Goal: Browse casually: Explore the website without a specific task or goal

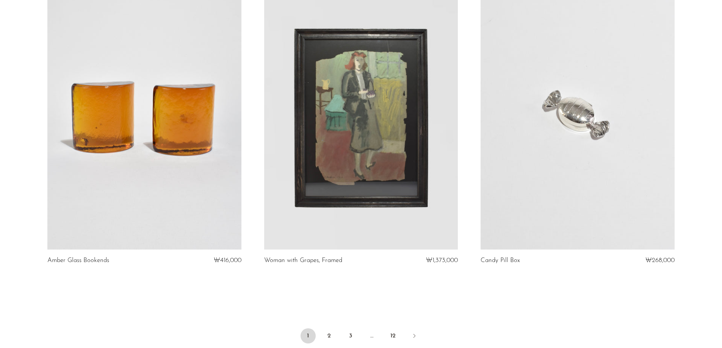
scroll to position [3450, 0]
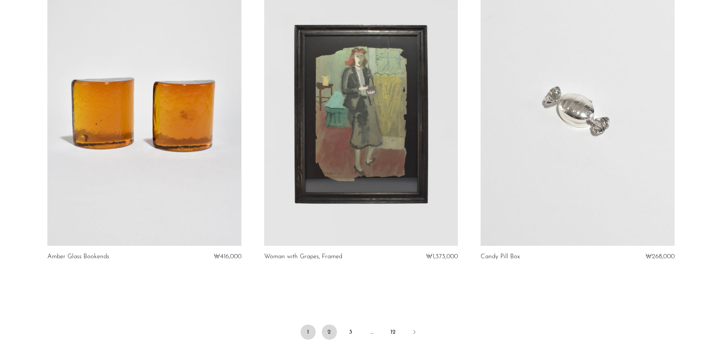
click at [330, 333] on link "2" at bounding box center [329, 332] width 15 height 15
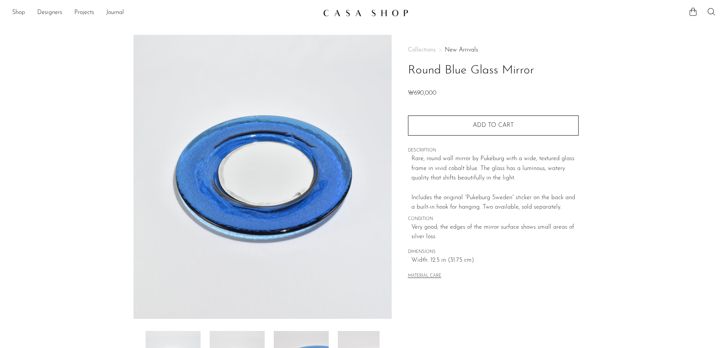
scroll to position [114, 0]
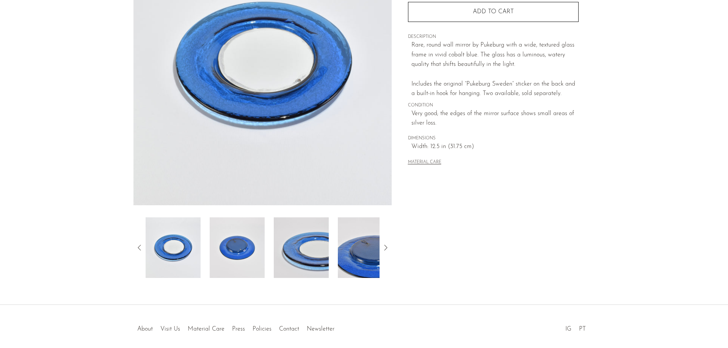
click at [240, 240] on img at bounding box center [237, 248] width 55 height 61
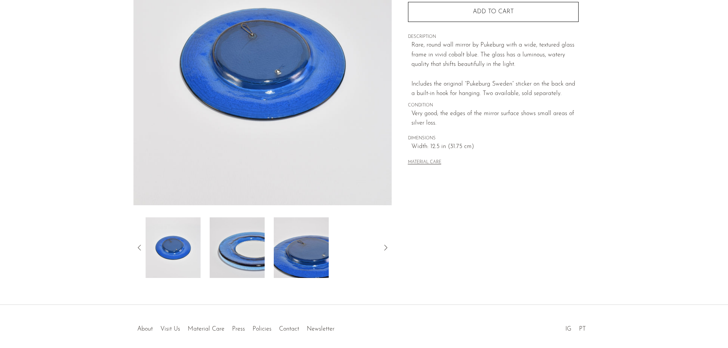
click at [308, 254] on img at bounding box center [301, 248] width 55 height 61
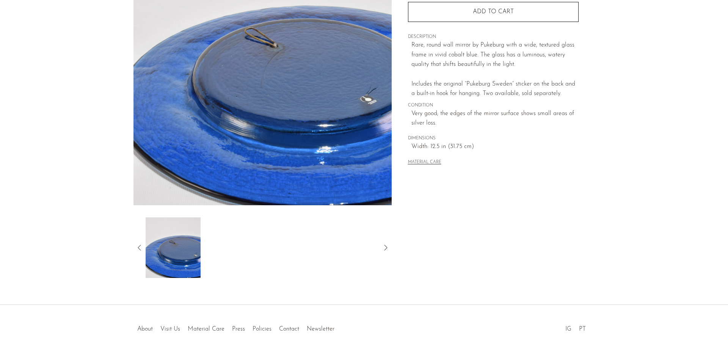
click at [191, 240] on img at bounding box center [173, 248] width 55 height 61
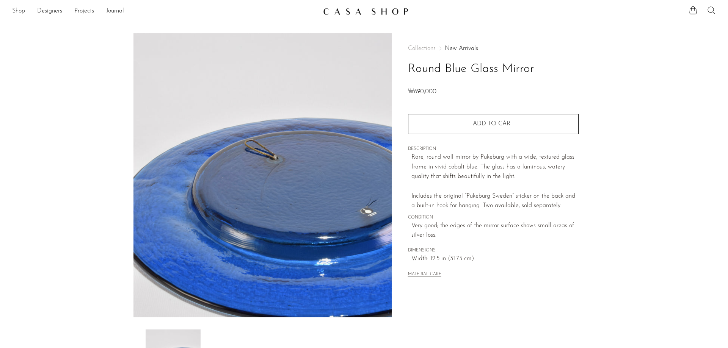
scroll to position [0, 0]
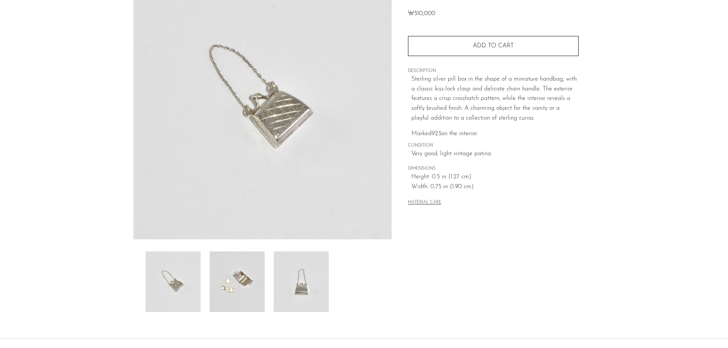
scroll to position [145, 0]
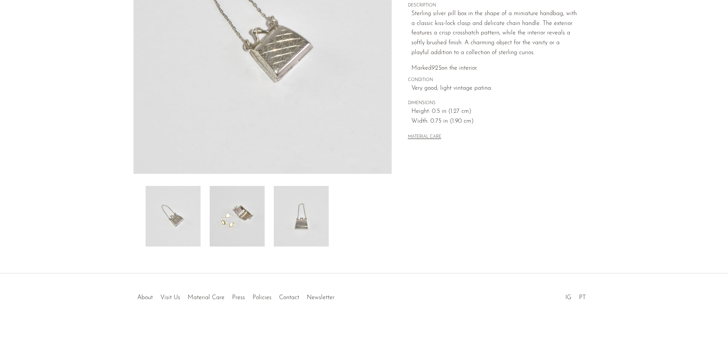
click at [238, 209] on img at bounding box center [237, 216] width 55 height 61
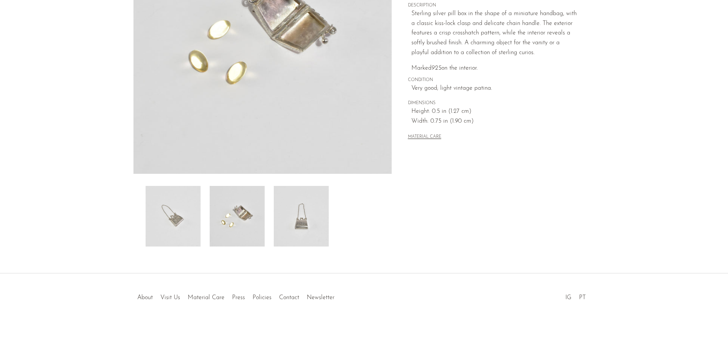
scroll to position [107, 0]
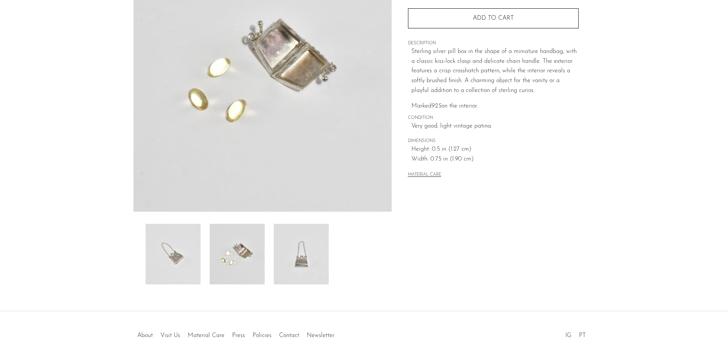
click at [294, 255] on img at bounding box center [301, 254] width 55 height 61
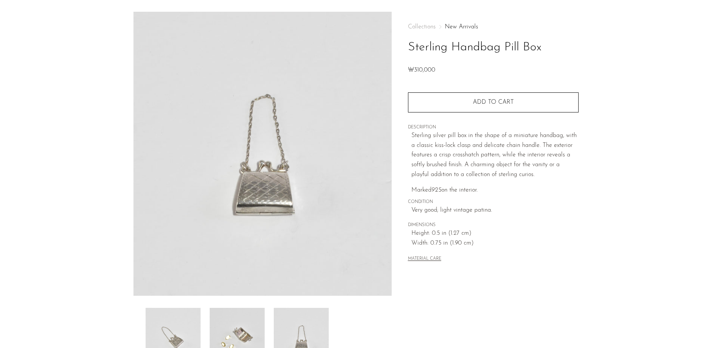
scroll to position [0, 0]
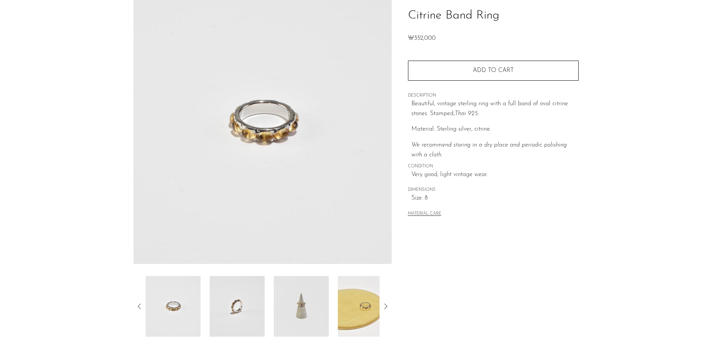
scroll to position [145, 0]
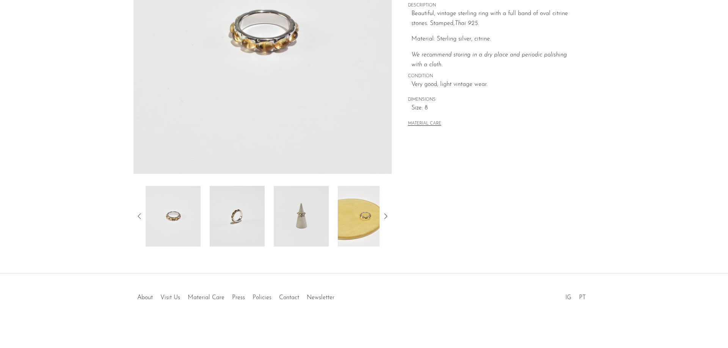
click at [311, 199] on img at bounding box center [301, 216] width 55 height 61
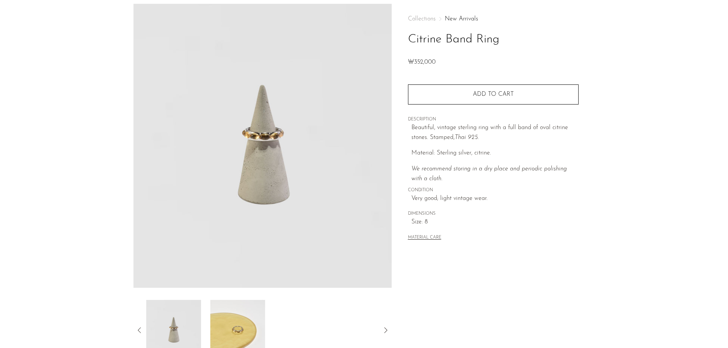
scroll to position [0, 0]
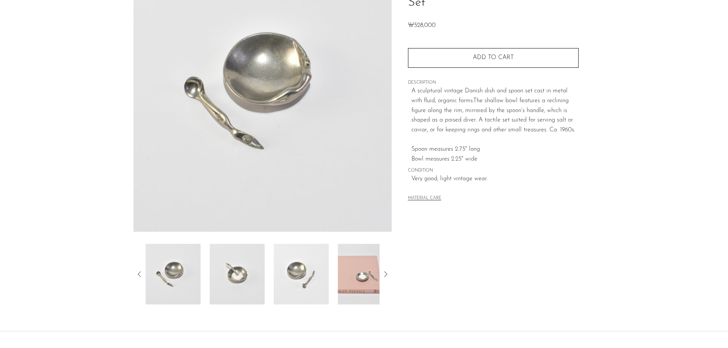
scroll to position [145, 0]
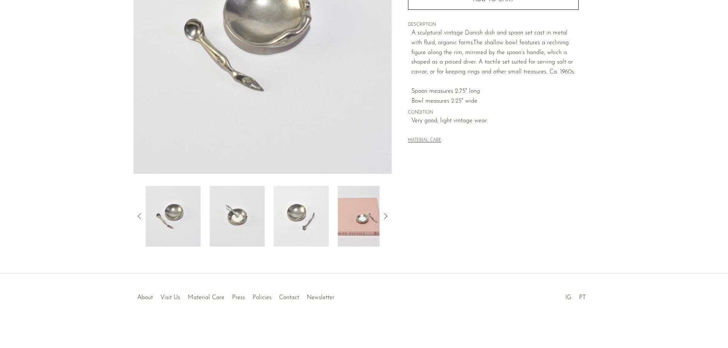
click at [356, 204] on img at bounding box center [365, 216] width 55 height 61
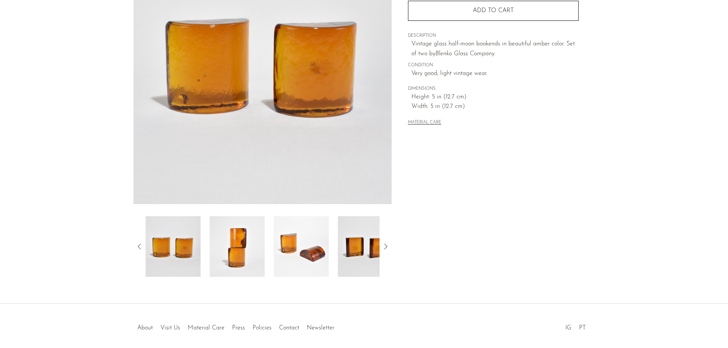
scroll to position [145, 0]
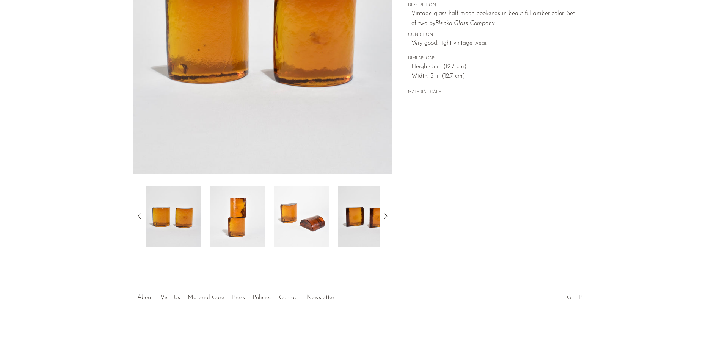
click at [301, 217] on img at bounding box center [301, 216] width 55 height 61
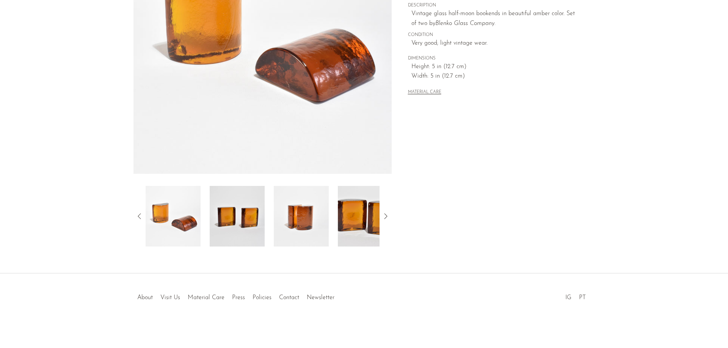
click at [296, 220] on img at bounding box center [301, 216] width 55 height 61
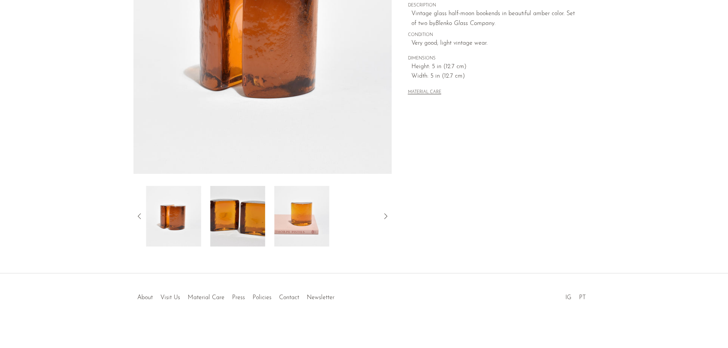
scroll to position [0, 0]
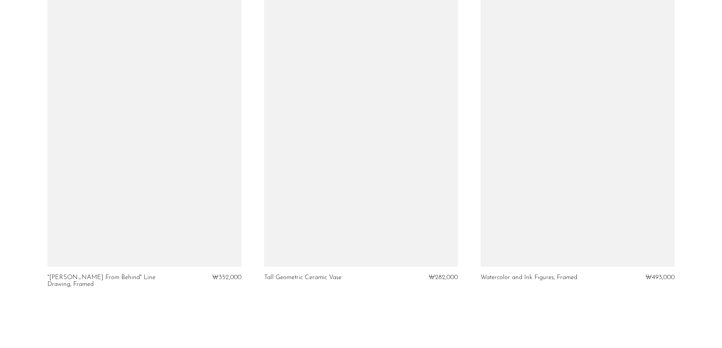
scroll to position [3558, 0]
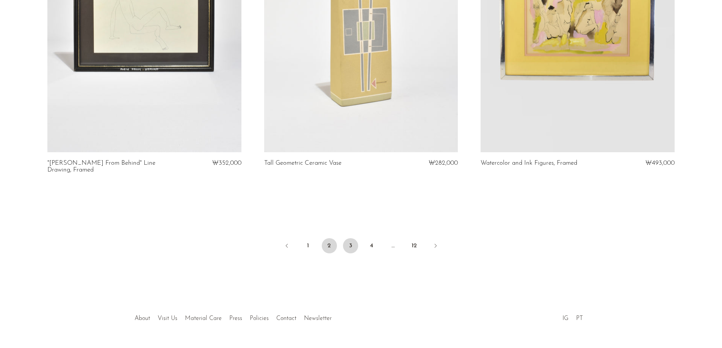
click at [348, 238] on link "3" at bounding box center [350, 245] width 15 height 15
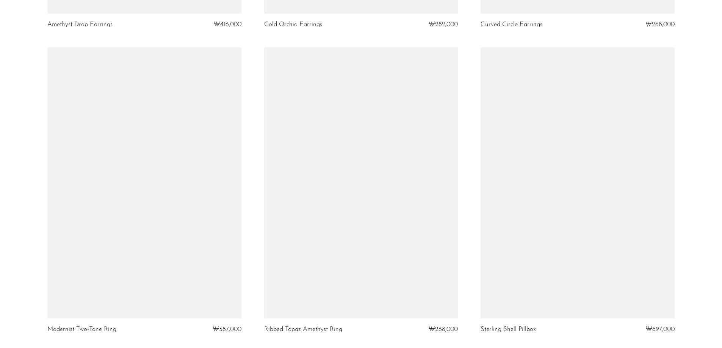
scroll to position [3450, 0]
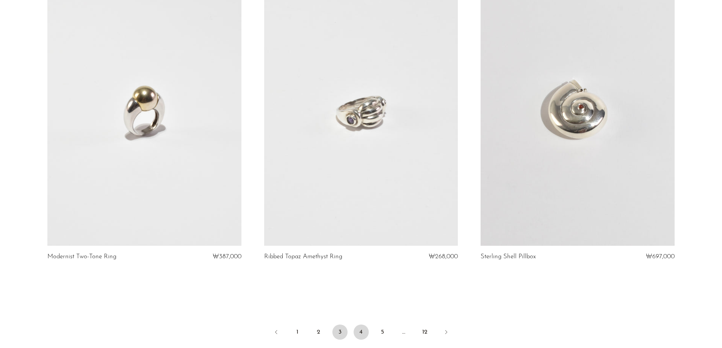
click at [359, 335] on link "4" at bounding box center [361, 332] width 15 height 15
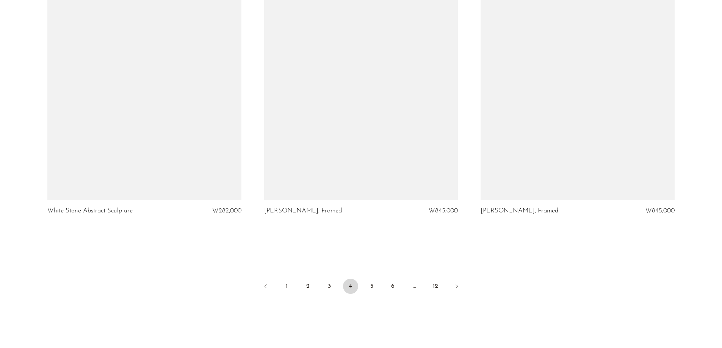
scroll to position [3558, 0]
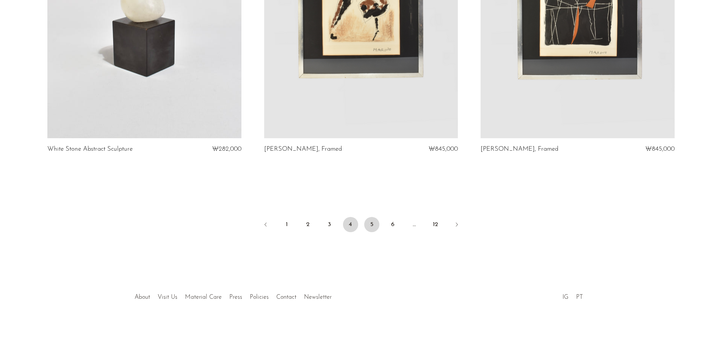
click at [372, 226] on link "5" at bounding box center [371, 224] width 15 height 15
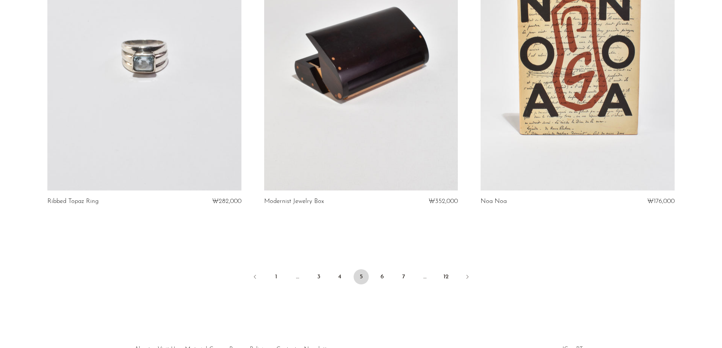
scroll to position [3558, 0]
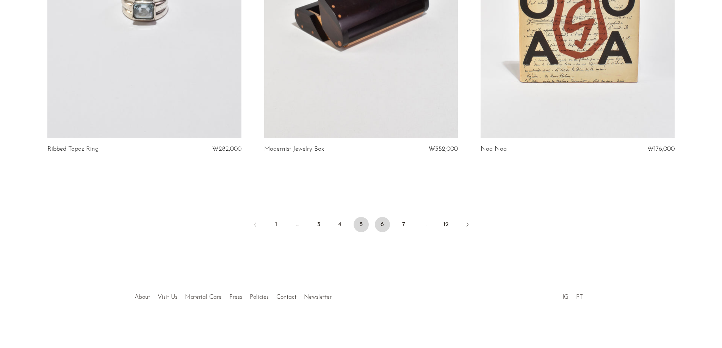
click at [378, 223] on link "6" at bounding box center [382, 224] width 15 height 15
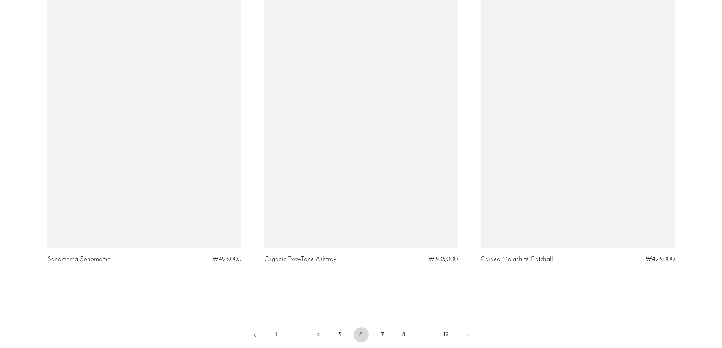
scroll to position [3488, 0]
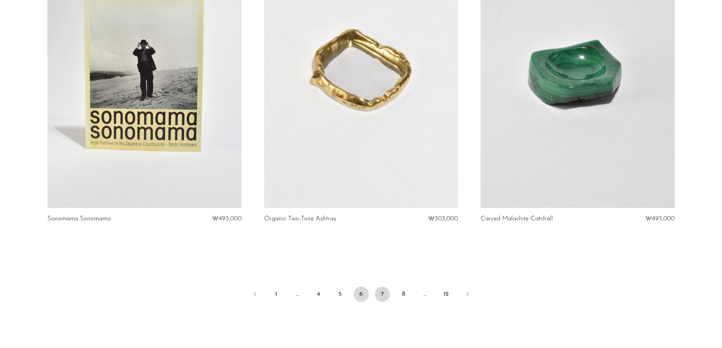
click at [386, 294] on link "7" at bounding box center [382, 294] width 15 height 15
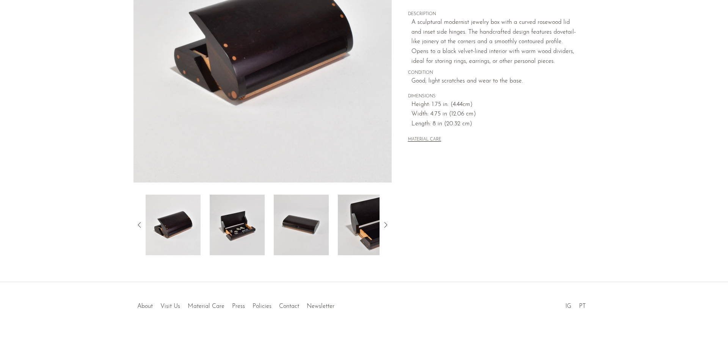
scroll to position [145, 0]
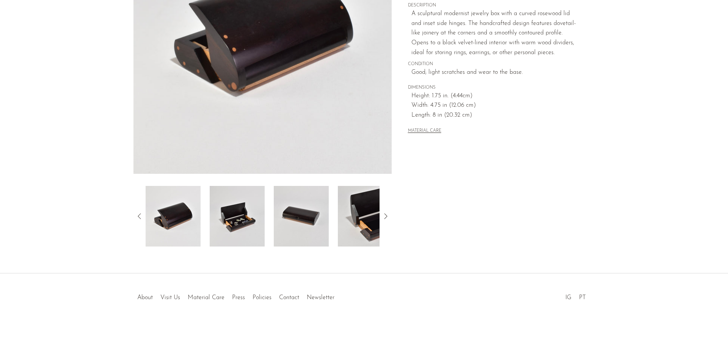
click at [246, 204] on img at bounding box center [237, 216] width 55 height 61
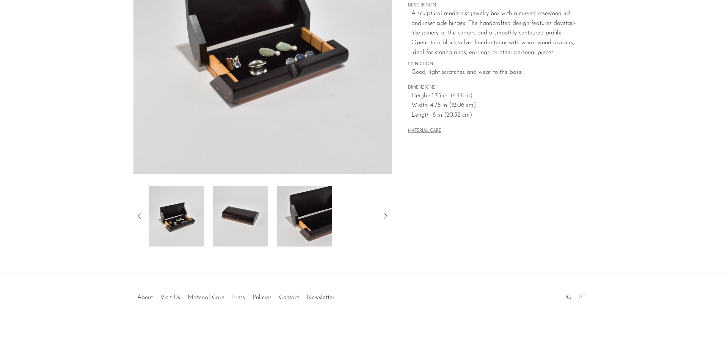
scroll to position [0, 0]
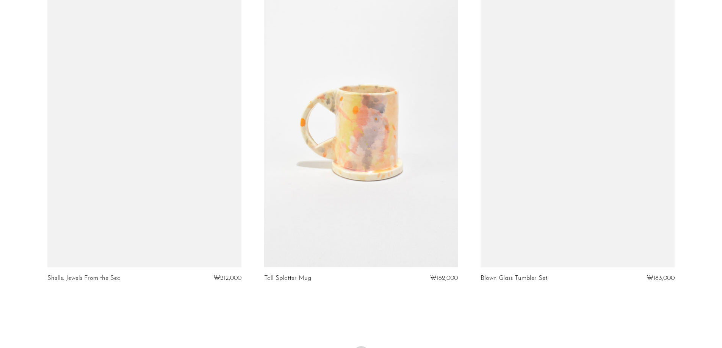
scroll to position [3450, 0]
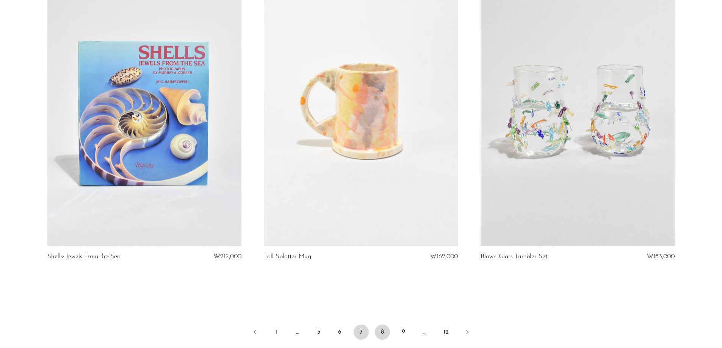
click at [384, 329] on link "8" at bounding box center [382, 332] width 15 height 15
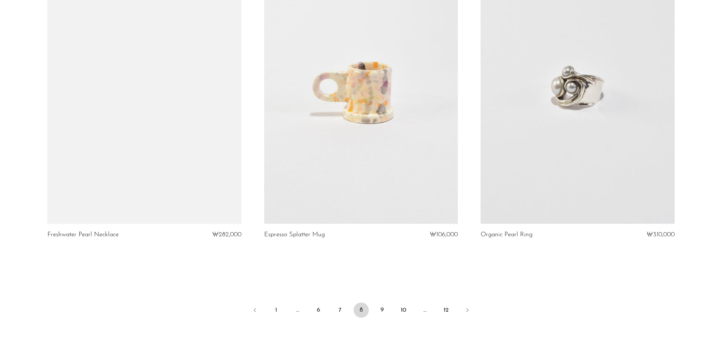
scroll to position [3558, 0]
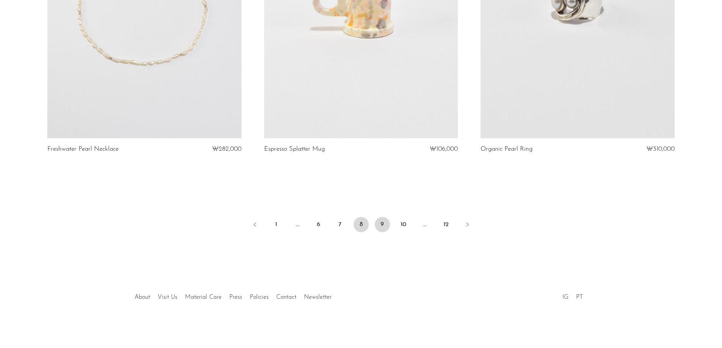
click at [383, 221] on link "9" at bounding box center [382, 224] width 15 height 15
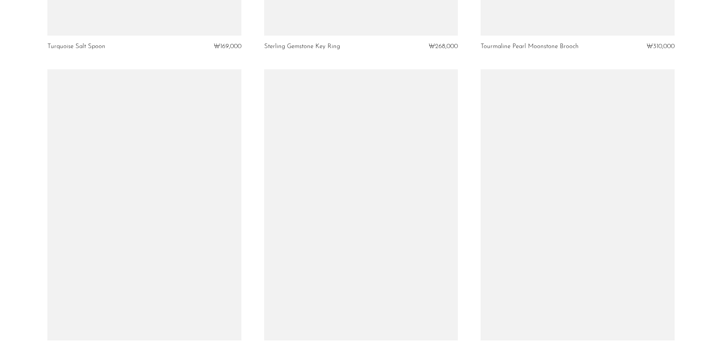
scroll to position [3450, 0]
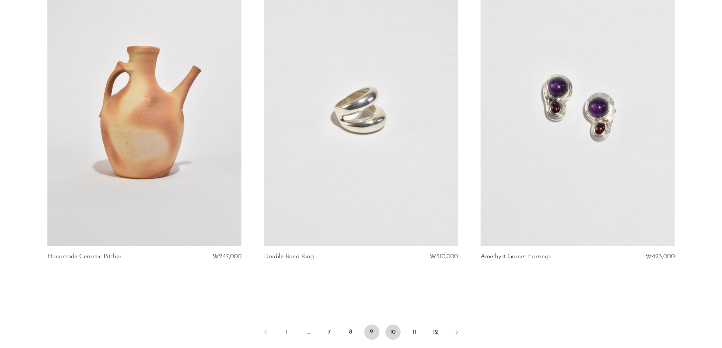
click at [395, 330] on link "10" at bounding box center [393, 332] width 15 height 15
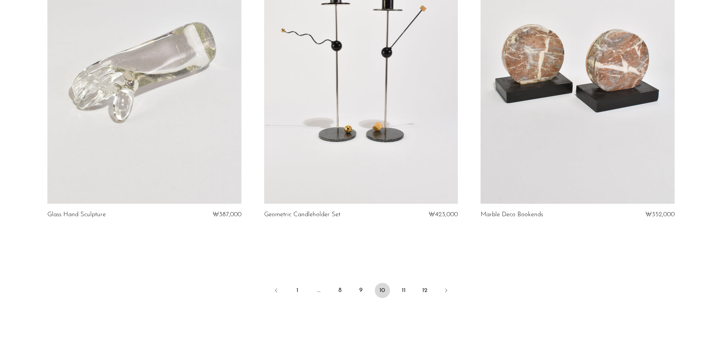
scroll to position [3565, 0]
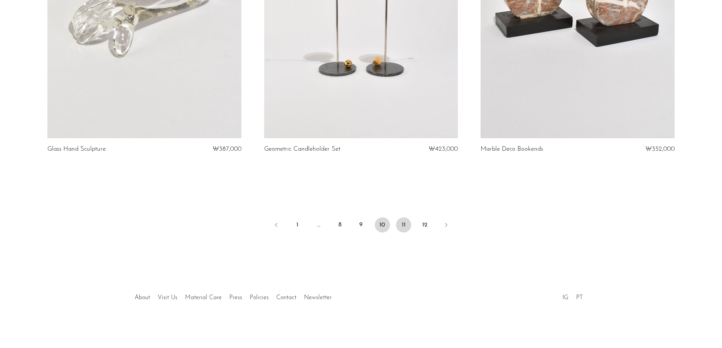
click at [404, 229] on link "11" at bounding box center [403, 225] width 15 height 15
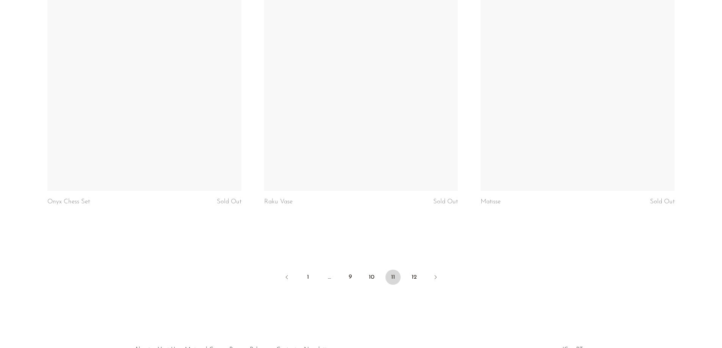
scroll to position [3558, 0]
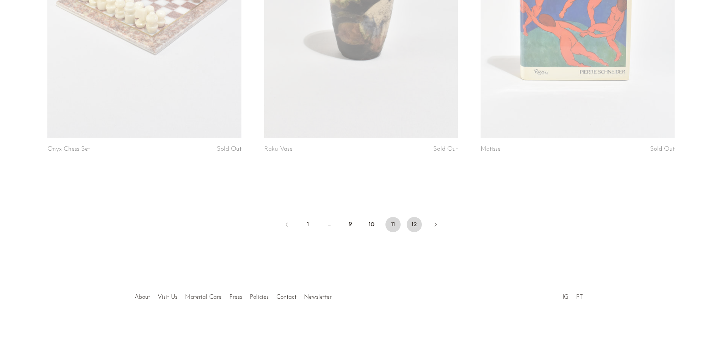
click at [414, 225] on link "12" at bounding box center [414, 224] width 15 height 15
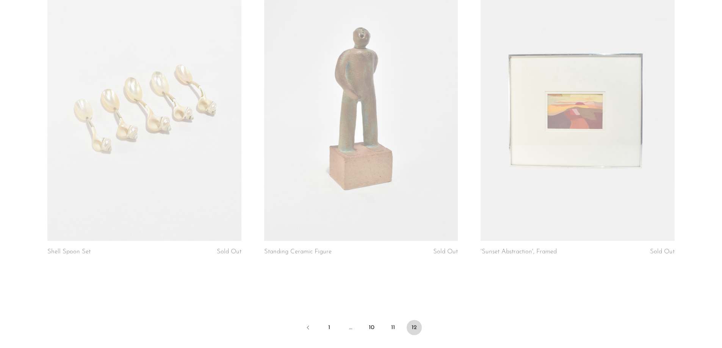
scroll to position [3223, 0]
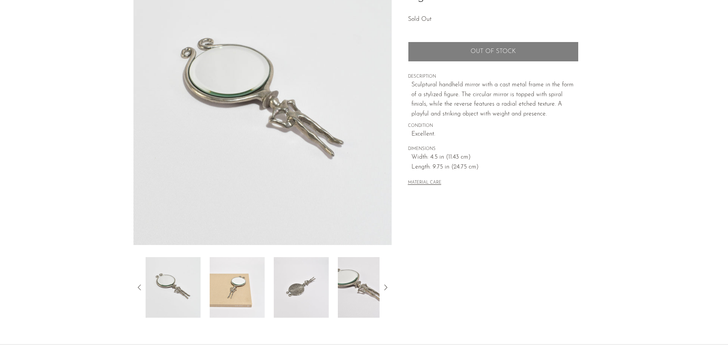
scroll to position [69, 0]
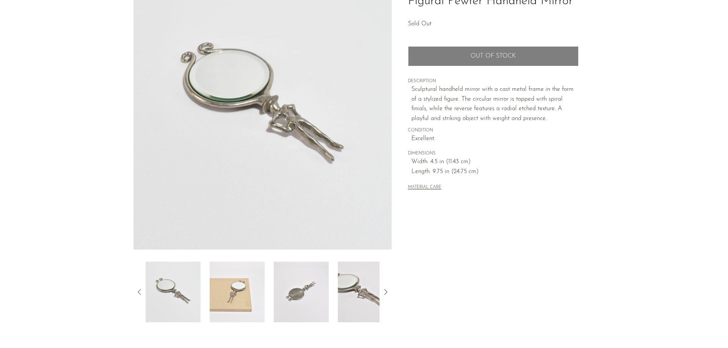
click at [231, 284] on img at bounding box center [237, 292] width 55 height 61
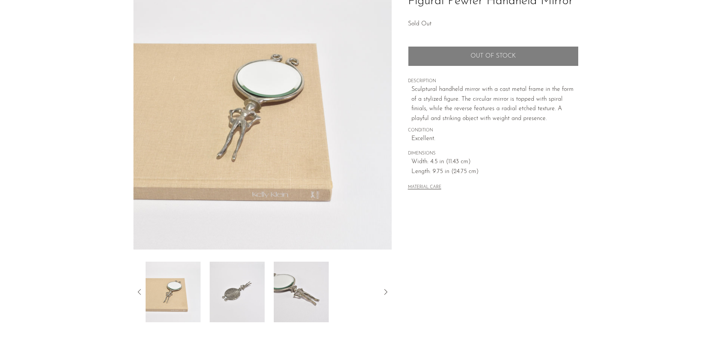
click at [231, 281] on img at bounding box center [237, 292] width 55 height 61
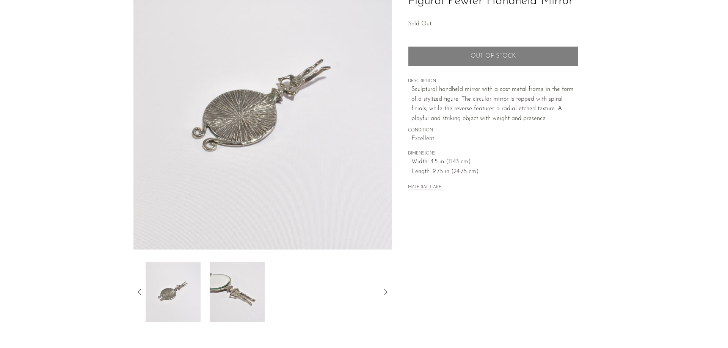
click at [237, 279] on img at bounding box center [237, 292] width 55 height 61
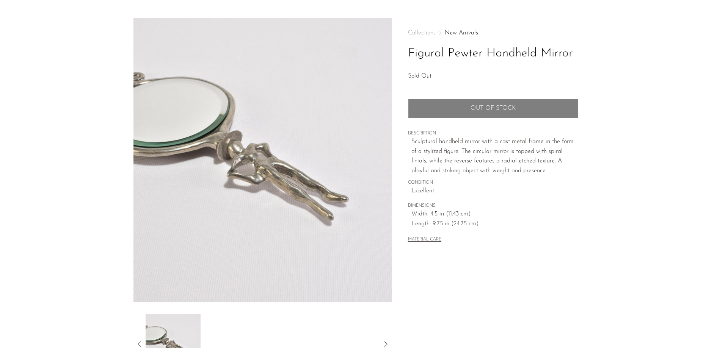
scroll to position [0, 0]
